Goal: Transaction & Acquisition: Purchase product/service

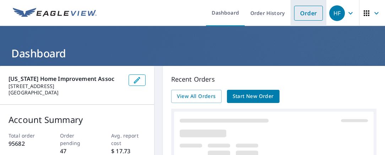
click at [306, 12] on link "Order" at bounding box center [308, 13] width 29 height 15
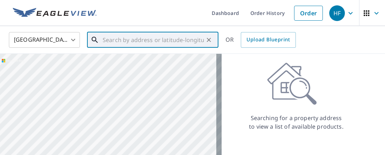
paste input "[STREET_ADDRESS][PERSON_NAME]"
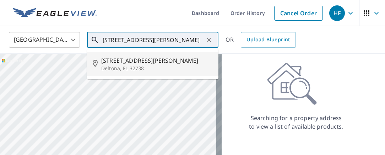
click at [136, 63] on span "[STREET_ADDRESS][PERSON_NAME]" at bounding box center [157, 60] width 112 height 9
type input "[STREET_ADDRESS][PERSON_NAME]"
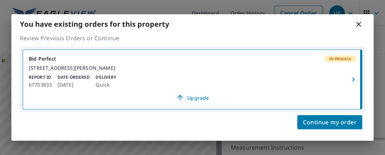
scroll to position [90, 0]
click at [358, 20] on icon at bounding box center [359, 24] width 9 height 9
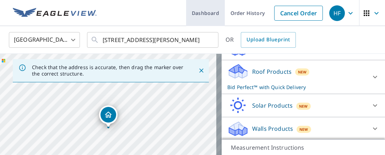
click at [201, 12] on link "Dashboard" at bounding box center [205, 13] width 39 height 26
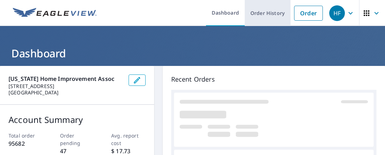
click at [266, 13] on link "Order History" at bounding box center [268, 13] width 46 height 26
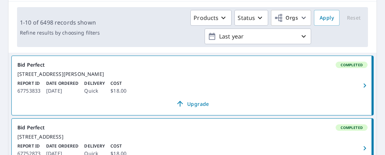
scroll to position [107, 0]
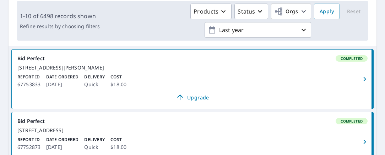
click at [363, 81] on icon "button" at bounding box center [364, 79] width 2 height 4
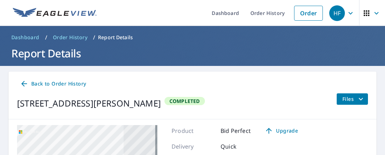
click at [346, 97] on span "Files" at bounding box center [354, 99] width 23 height 9
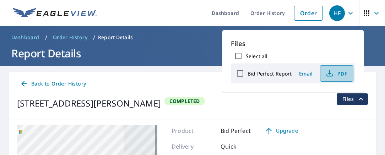
click at [341, 71] on span "PDF" at bounding box center [336, 73] width 23 height 9
click at [184, 46] on h1 "Report Details" at bounding box center [193, 53] width 368 height 15
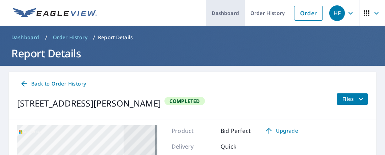
drag, startPoint x: 261, startPoint y: 11, endPoint x: 239, endPoint y: 14, distance: 21.9
click at [261, 11] on link "Order History" at bounding box center [268, 13] width 46 height 26
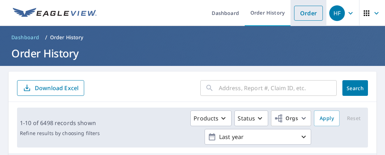
click at [300, 12] on link "Order" at bounding box center [308, 13] width 29 height 15
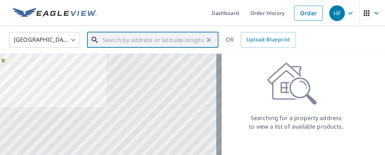
paste input "[STREET_ADDRESS]"
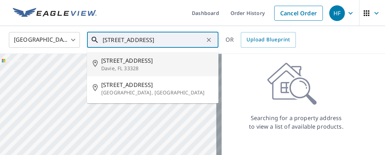
click at [173, 63] on span "[STREET_ADDRESS]" at bounding box center [157, 60] width 112 height 9
type input "[STREET_ADDRESS]"
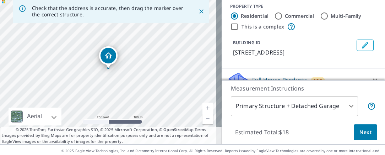
scroll to position [71, 0]
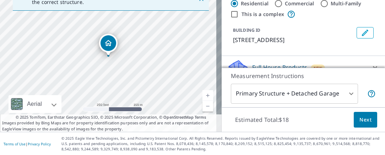
click at [362, 116] on span "Next" at bounding box center [366, 119] width 12 height 9
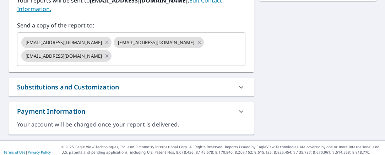
scroll to position [248, 0]
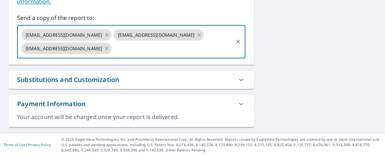
paste input "[EMAIL_ADDRESS][DOMAIN_NAME]"
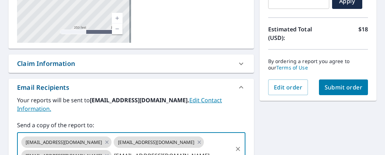
scroll to position [141, 0]
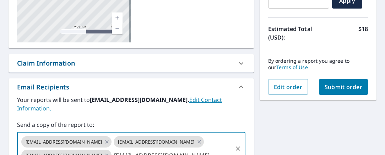
type input "[EMAIL_ADDRESS][DOMAIN_NAME]"
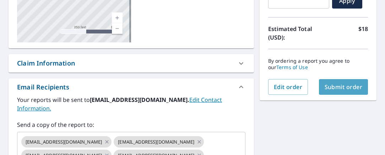
click at [336, 84] on span "Submit order" at bounding box center [344, 87] width 38 height 8
checkbox input "true"
